Goal: Navigation & Orientation: Understand site structure

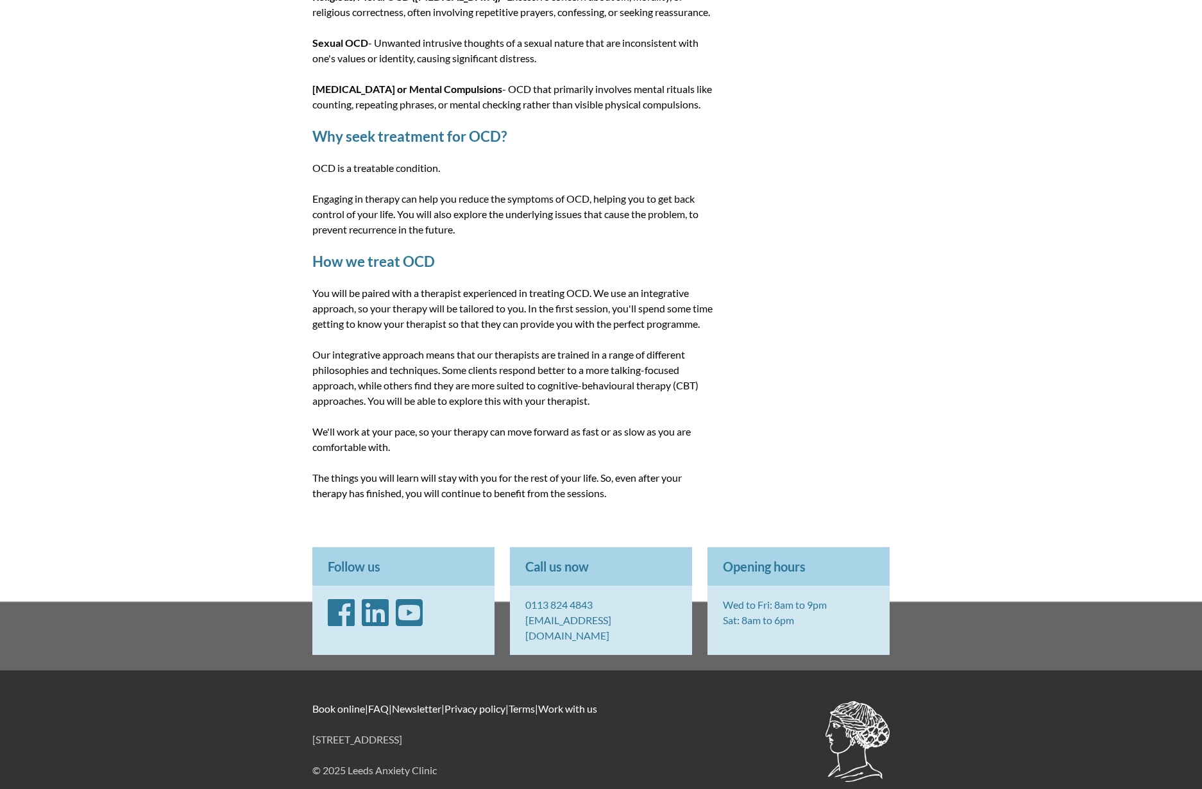
scroll to position [886, 0]
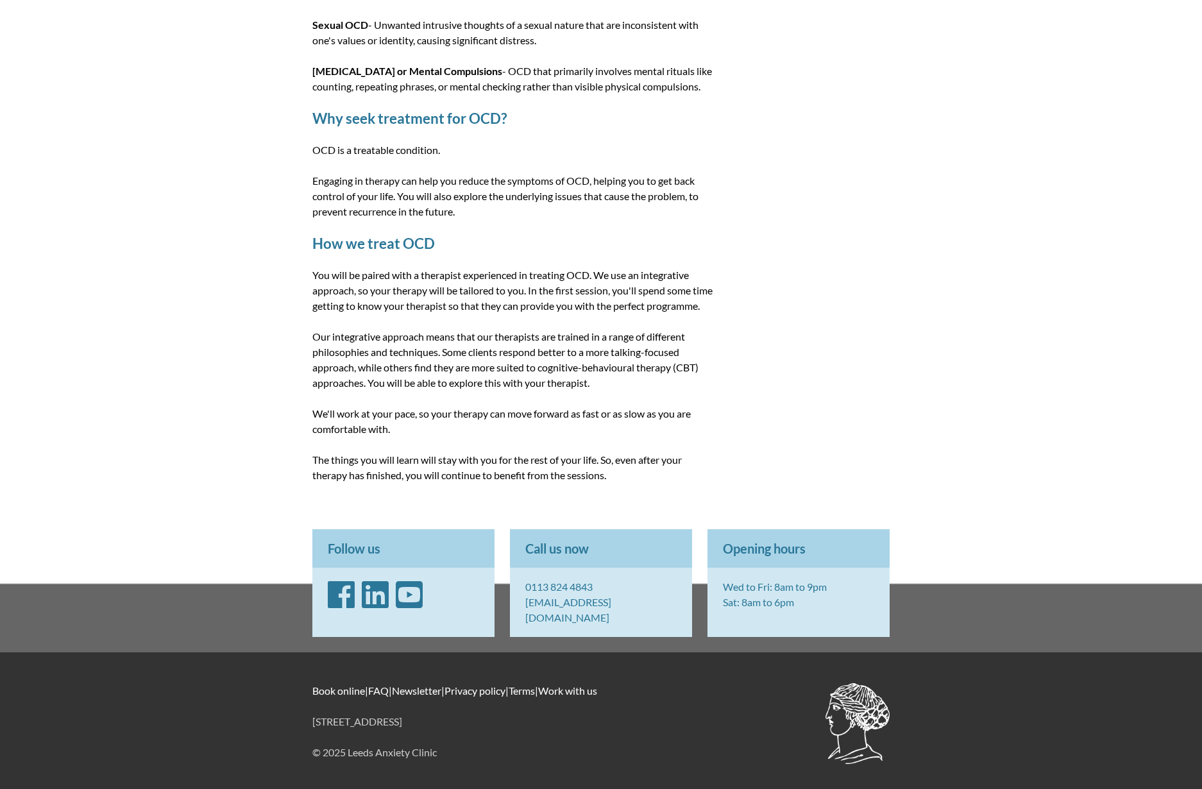
click at [472, 692] on link "Privacy policy" at bounding box center [475, 690] width 61 height 12
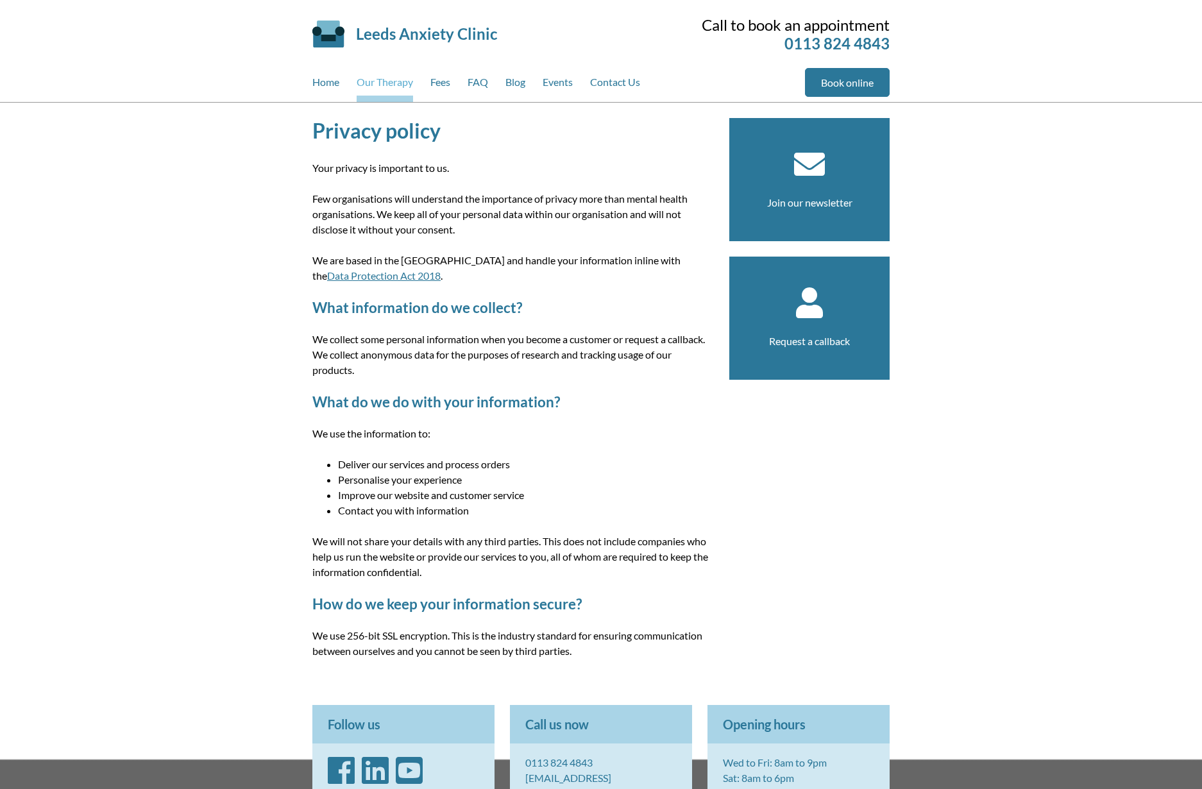
click at [386, 85] on link "Our Therapy" at bounding box center [385, 85] width 56 height 34
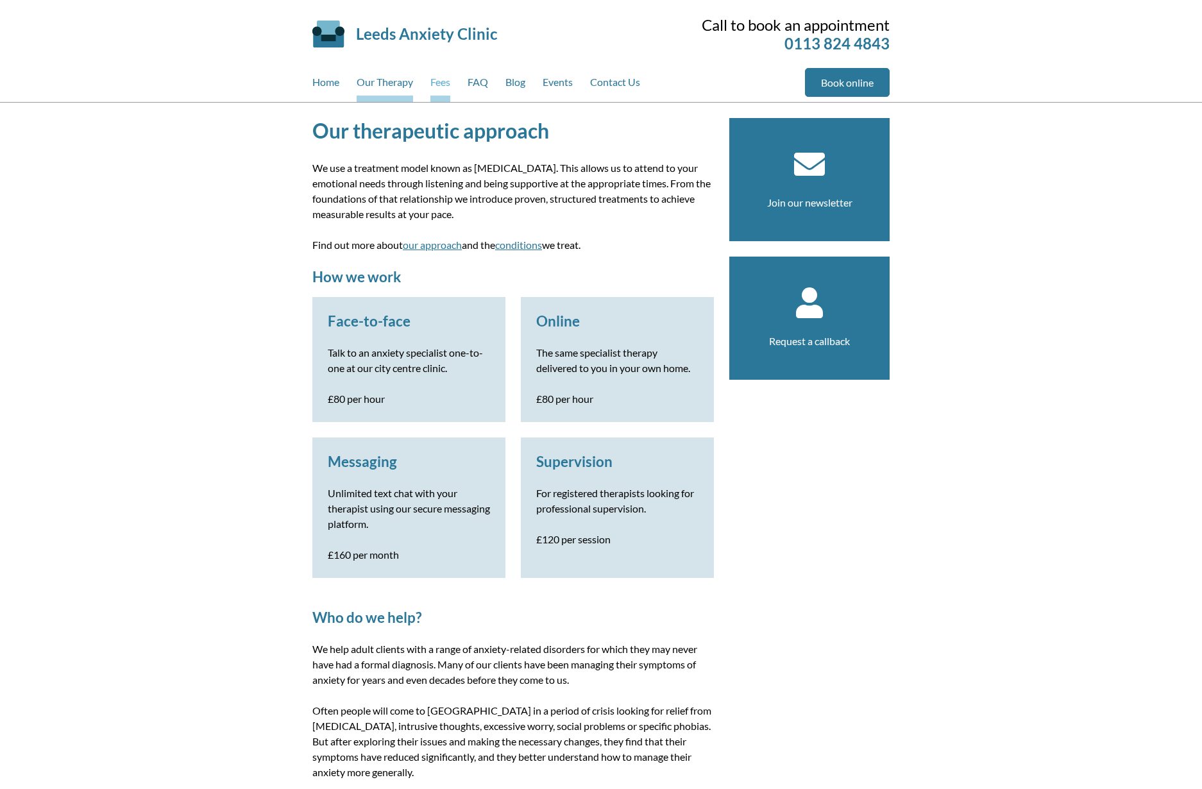
click at [437, 80] on link "Fees" at bounding box center [440, 85] width 20 height 34
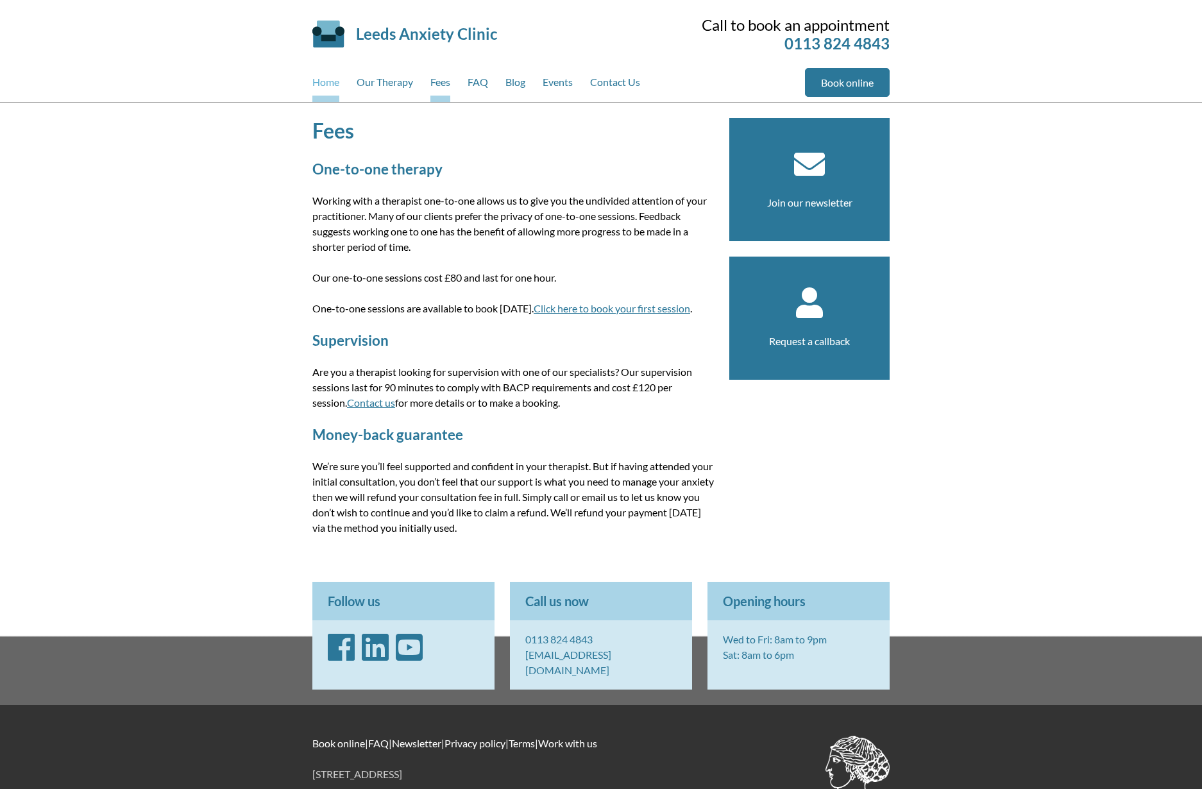
click at [330, 85] on link "Home" at bounding box center [325, 85] width 27 height 34
